Goal: Subscribe to service/newsletter

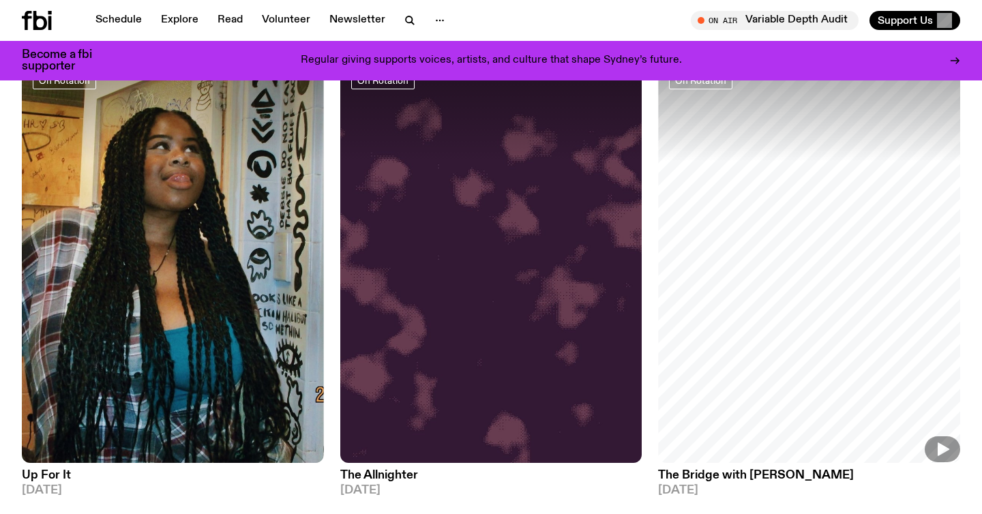
scroll to position [3435, 0]
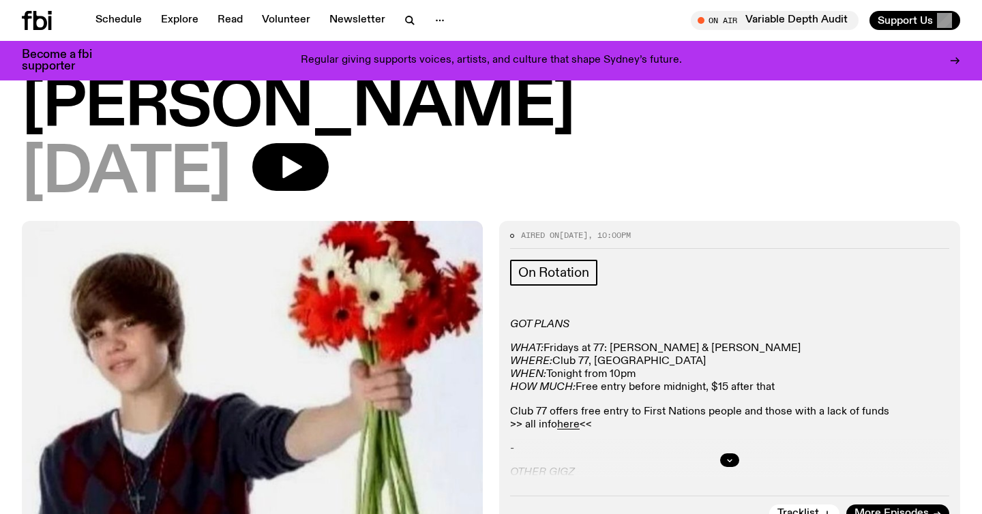
scroll to position [135, 0]
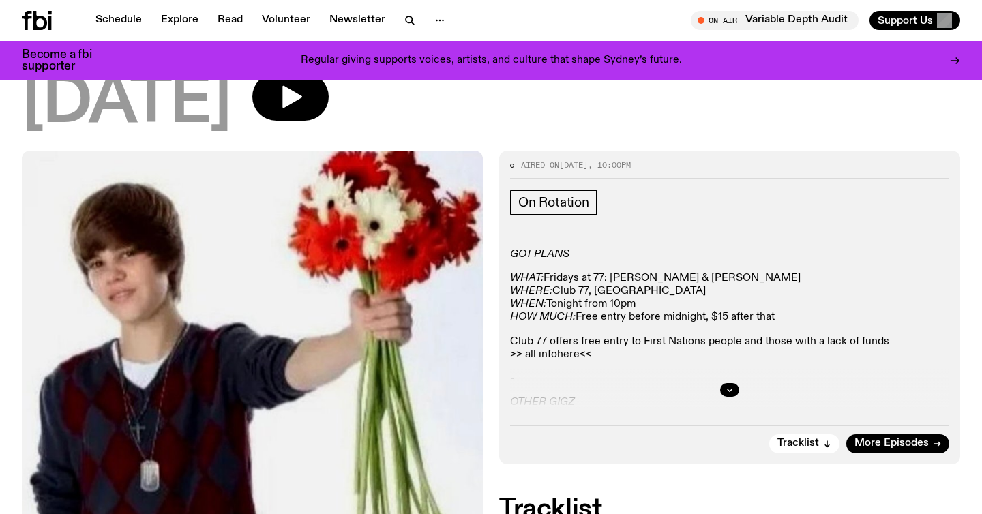
click at [539, 368] on div at bounding box center [729, 390] width 439 height 44
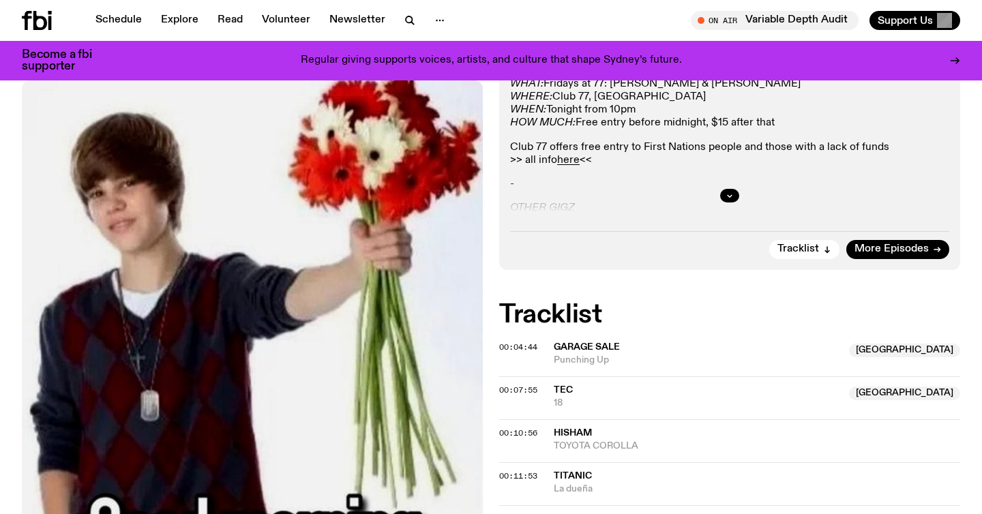
scroll to position [0, 0]
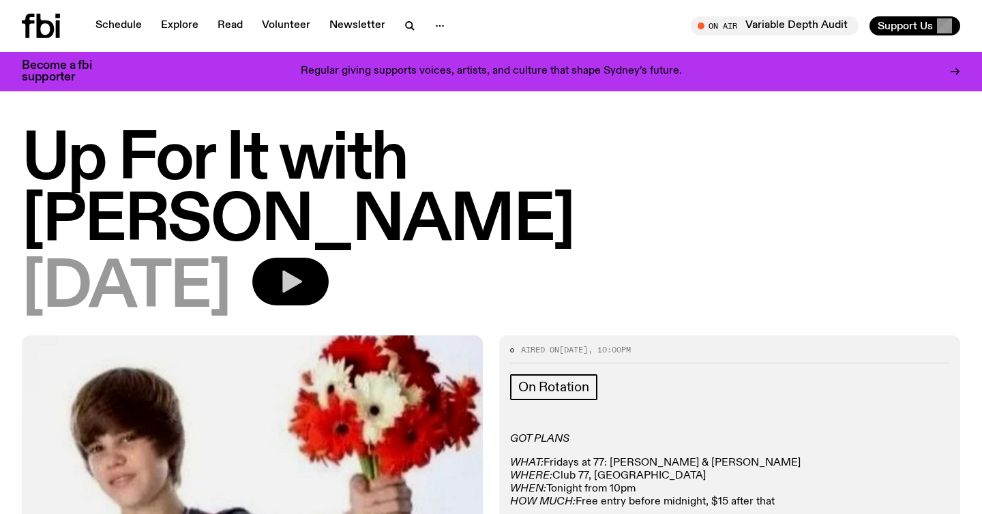
click at [317, 258] on button "button" at bounding box center [290, 282] width 76 height 48
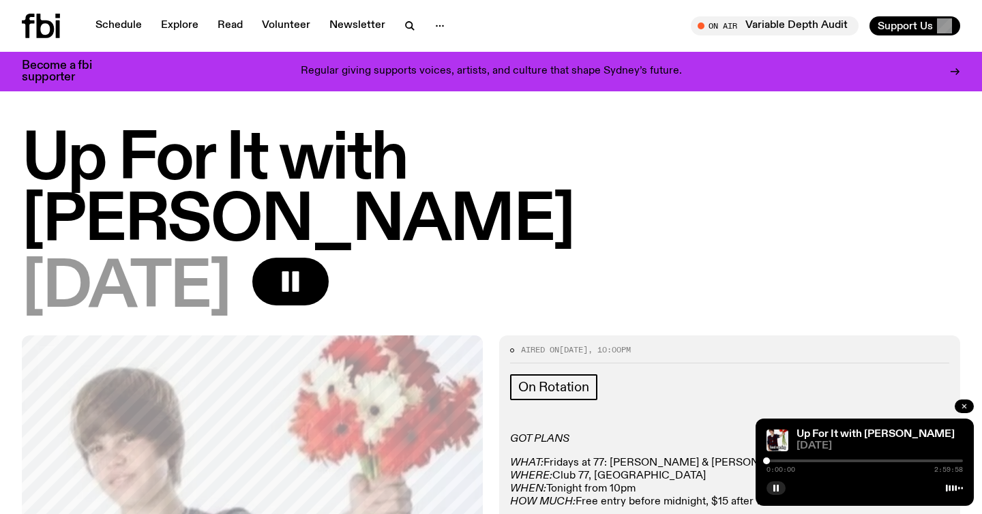
click at [959, 407] on button "button" at bounding box center [963, 406] width 19 height 14
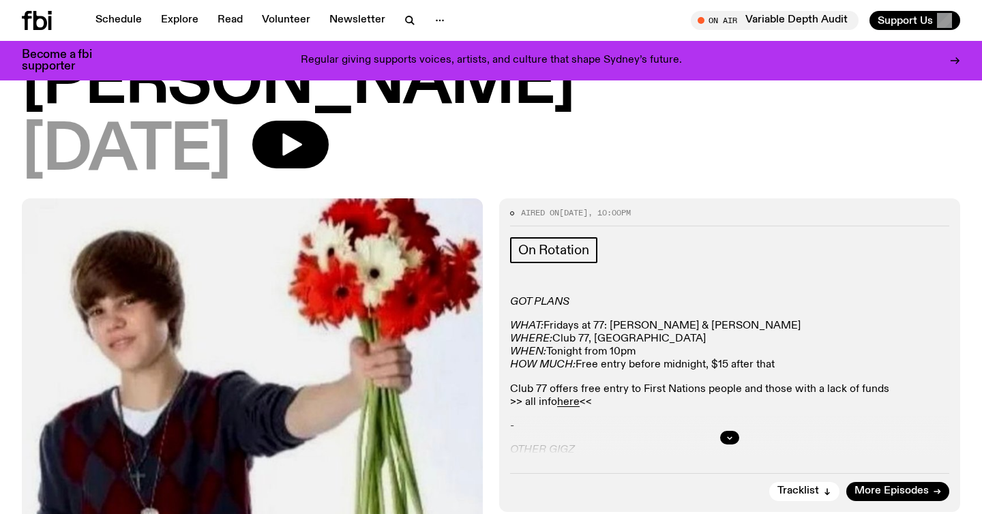
scroll to position [104, 0]
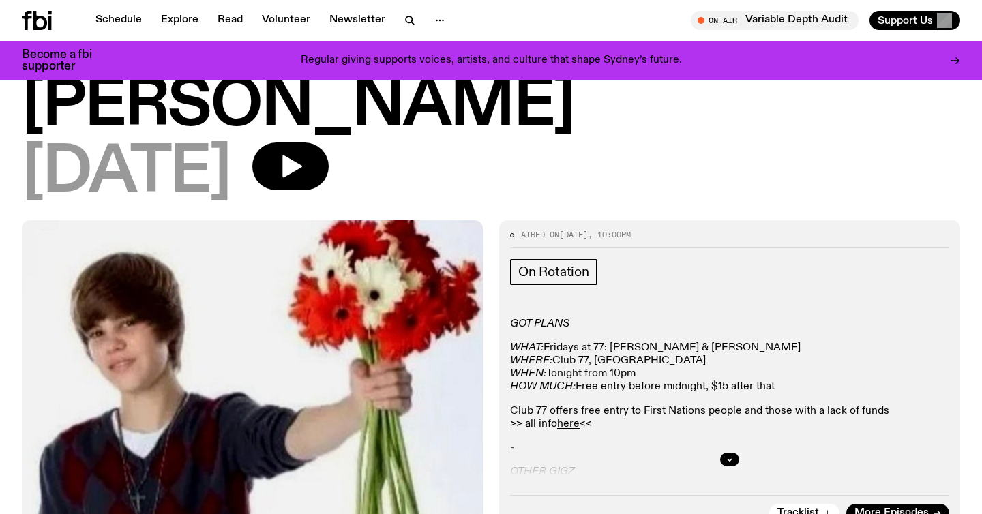
click at [575, 259] on div "On Rotation" at bounding box center [729, 274] width 439 height 30
click at [563, 259] on link "On Rotation" at bounding box center [553, 272] width 87 height 26
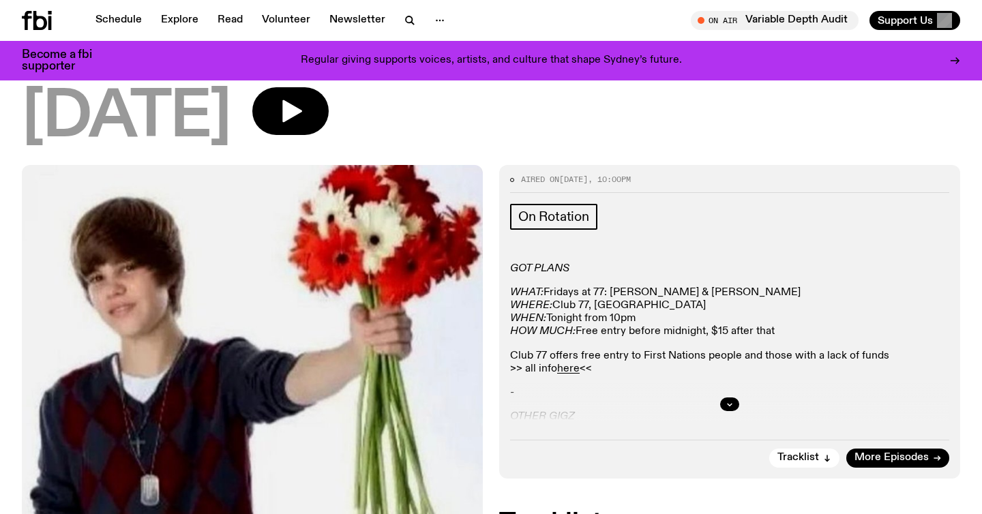
click at [554, 382] on div at bounding box center [729, 404] width 439 height 44
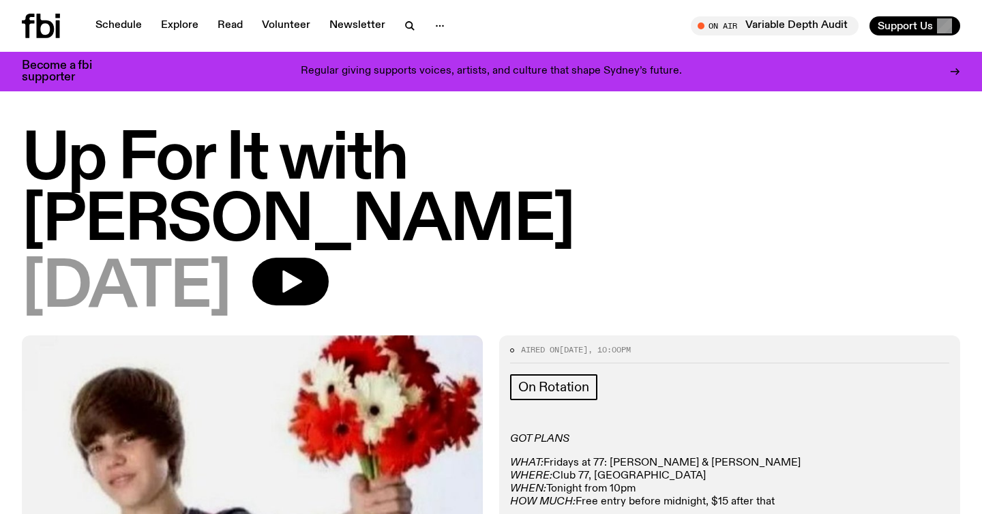
click at [321, 165] on h1 "Up For It with Louisa Christie" at bounding box center [491, 191] width 938 height 123
click at [304, 268] on icon "button" at bounding box center [290, 281] width 27 height 27
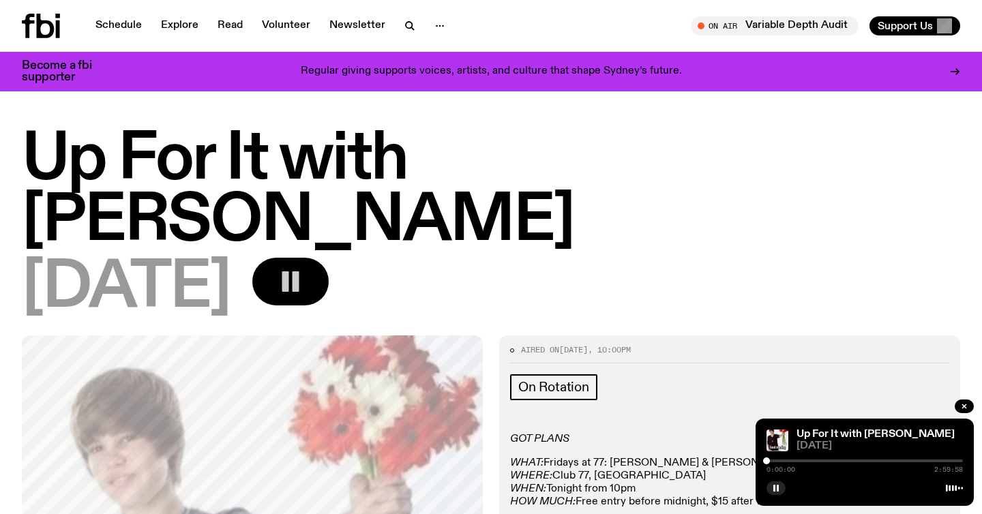
click at [304, 268] on icon "button" at bounding box center [290, 281] width 27 height 27
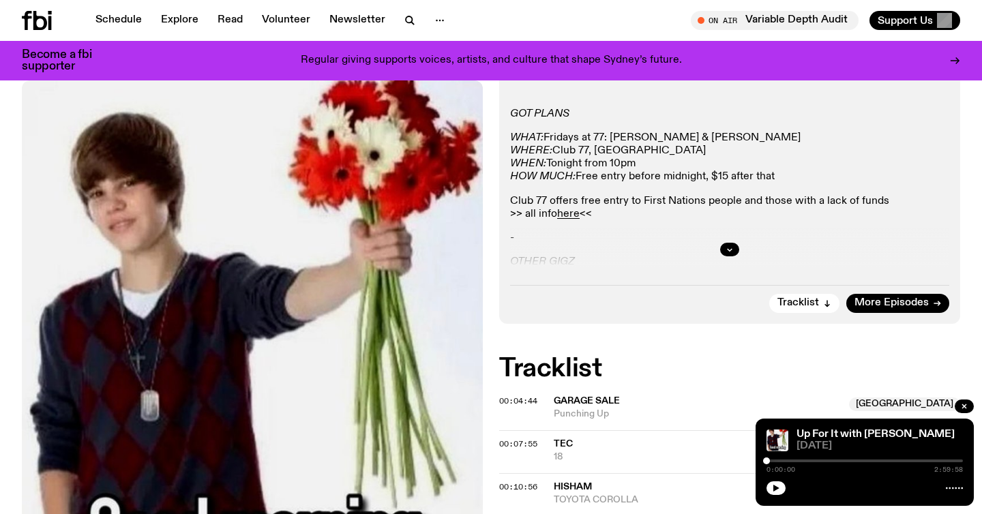
scroll to position [310, 0]
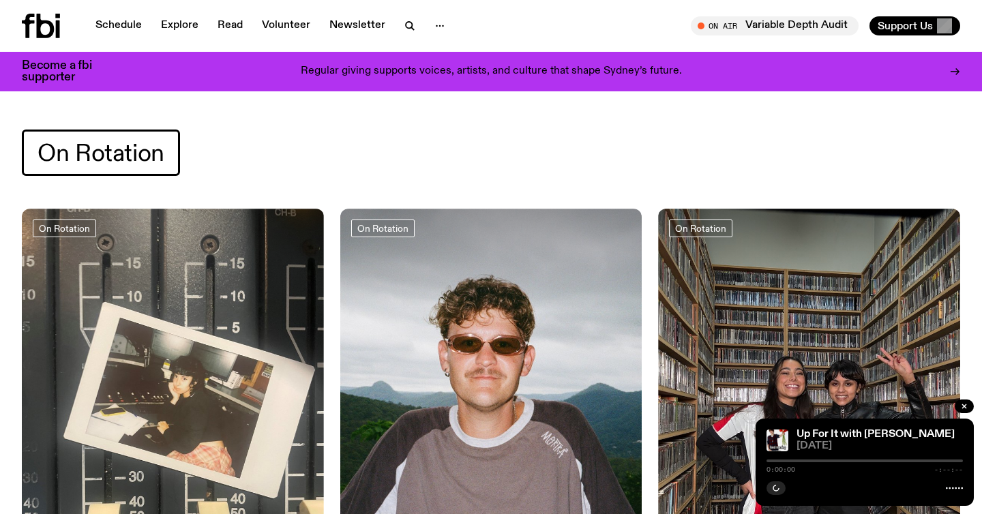
click at [145, 158] on span "On Rotation" at bounding box center [100, 153] width 127 height 27
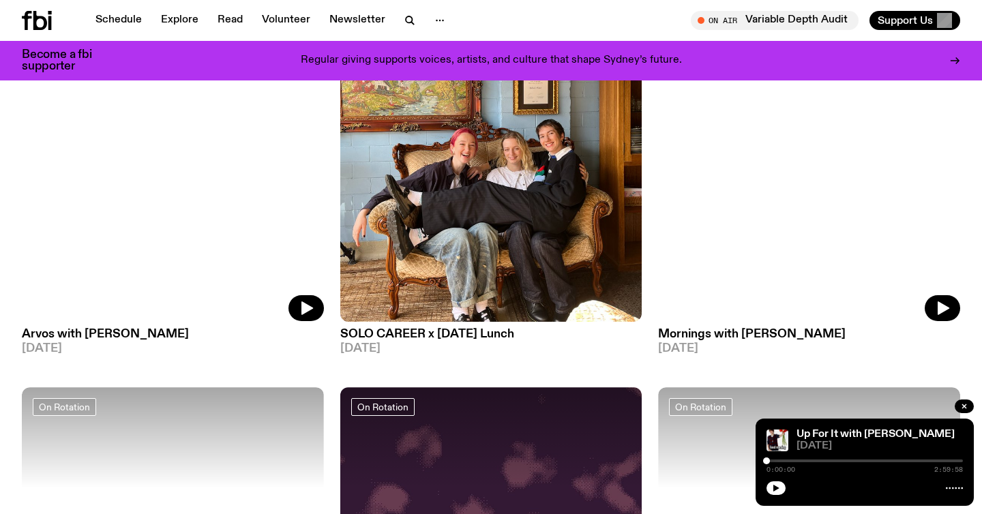
scroll to position [3109, 0]
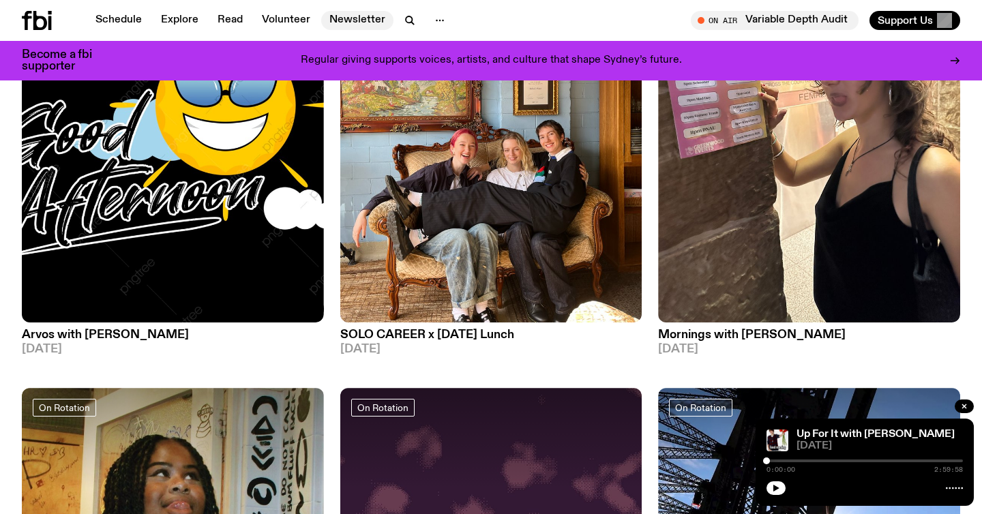
click at [365, 27] on link "Newsletter" at bounding box center [357, 20] width 72 height 19
